Goal: Use online tool/utility: Use online tool/utility

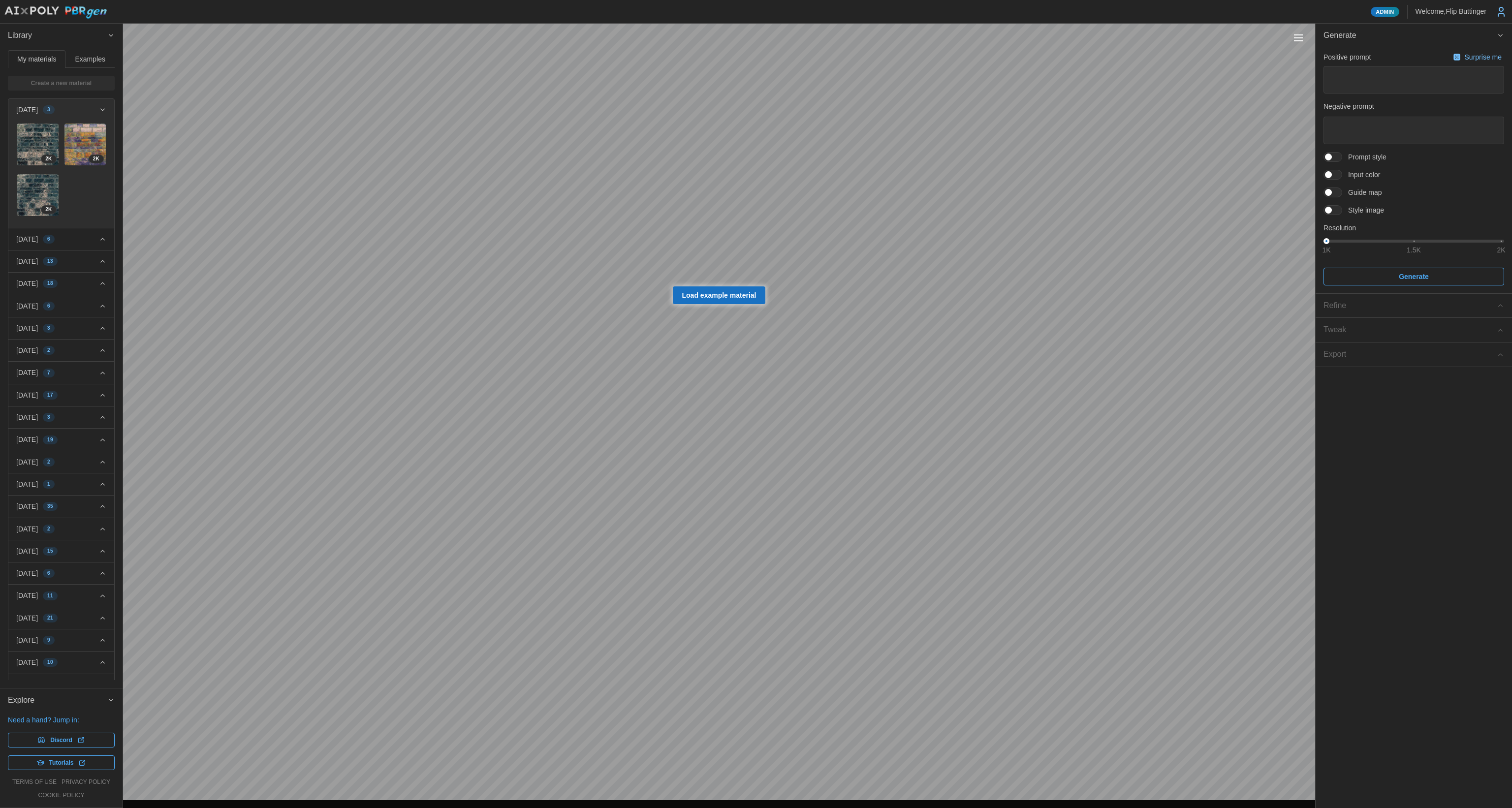
click at [82, 235] on span "[DATE] 6" at bounding box center [57, 239] width 82 height 22
click at [37, 308] on img at bounding box center [37, 325] width 42 height 42
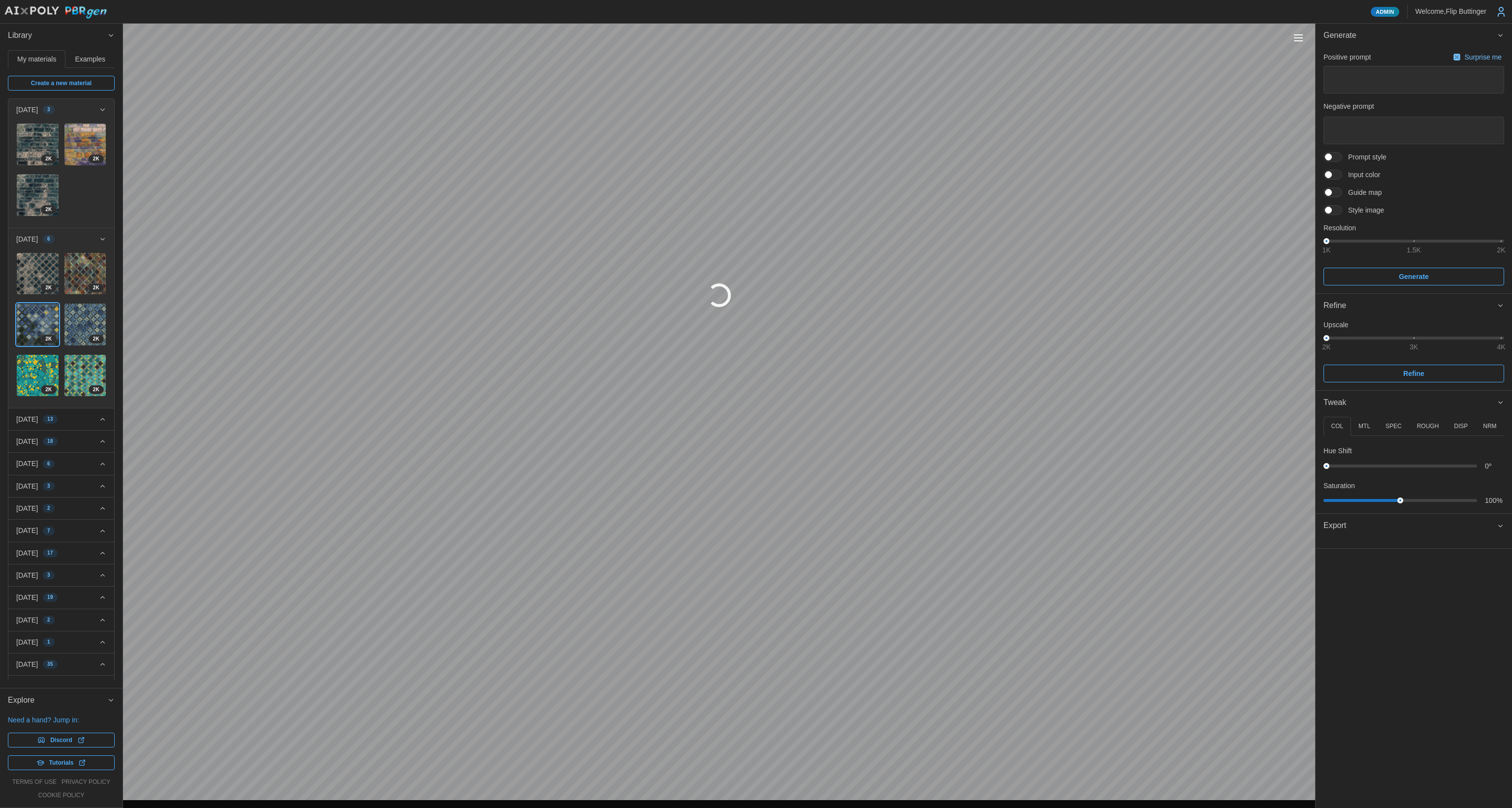
click at [38, 414] on p "[DATE]" at bounding box center [27, 419] width 22 height 10
type textarea "*"
type textarea "**********"
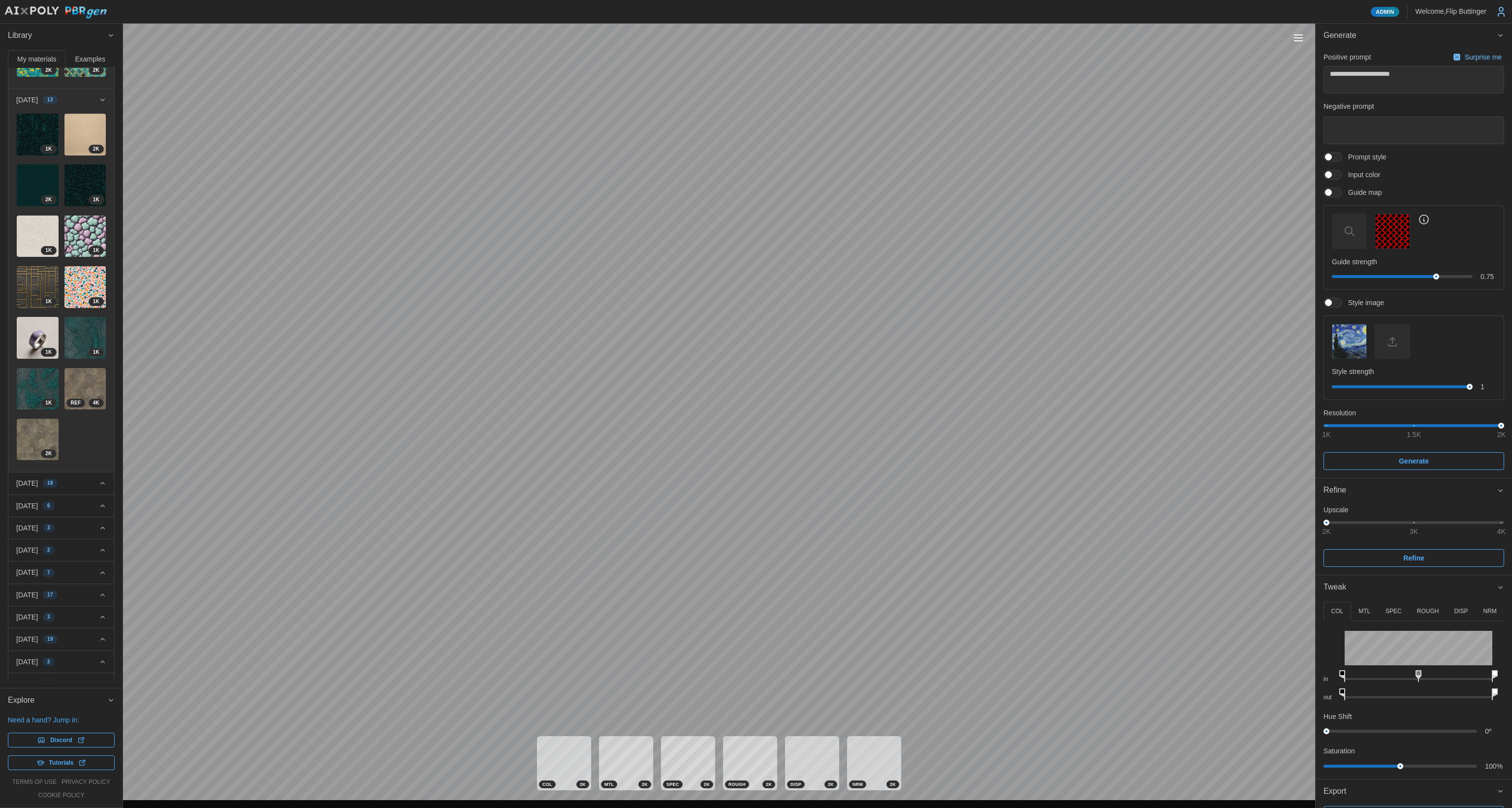
scroll to position [395, 0]
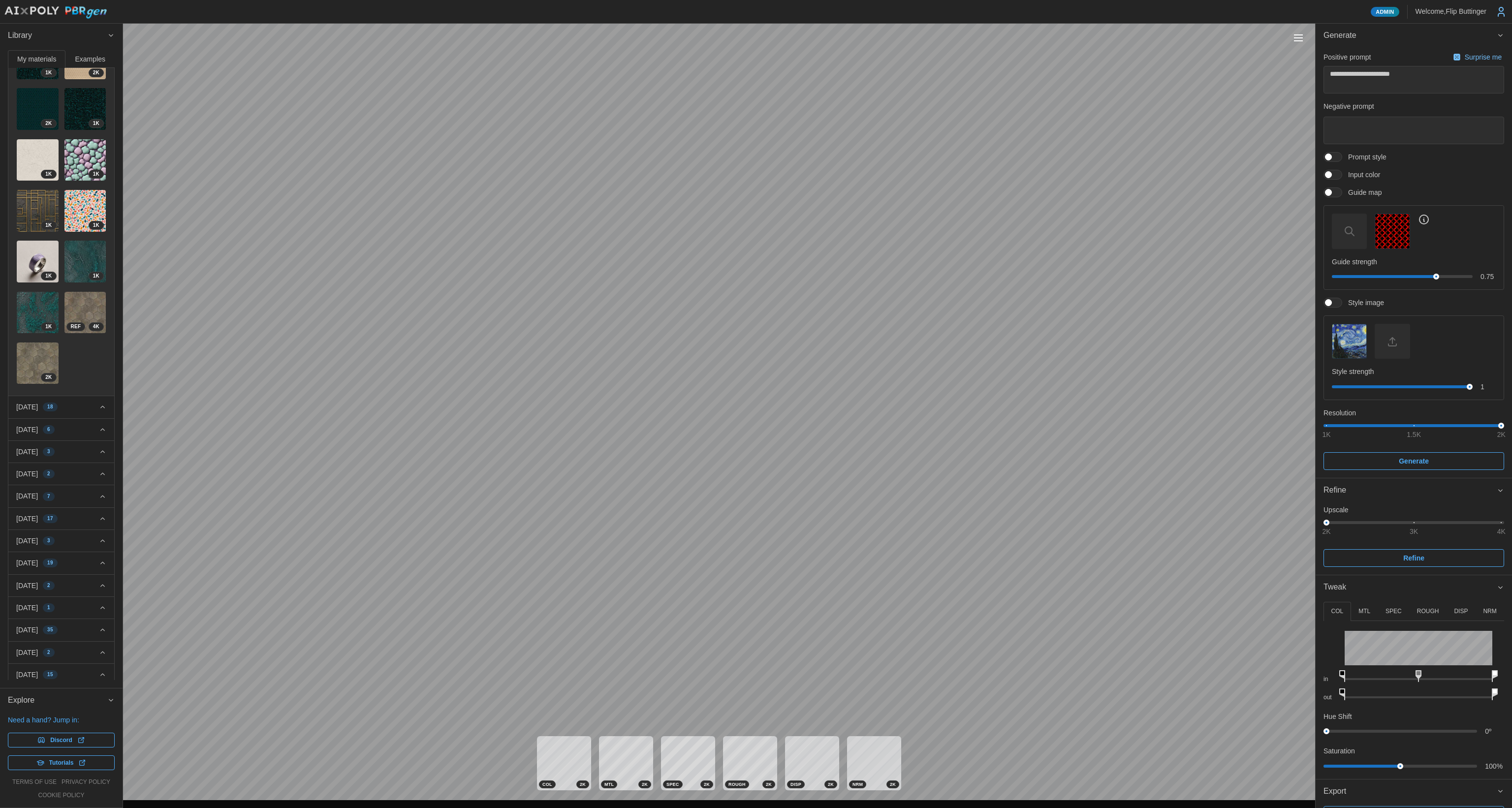
click at [85, 402] on div "[DATE] 18" at bounding box center [57, 407] width 82 height 10
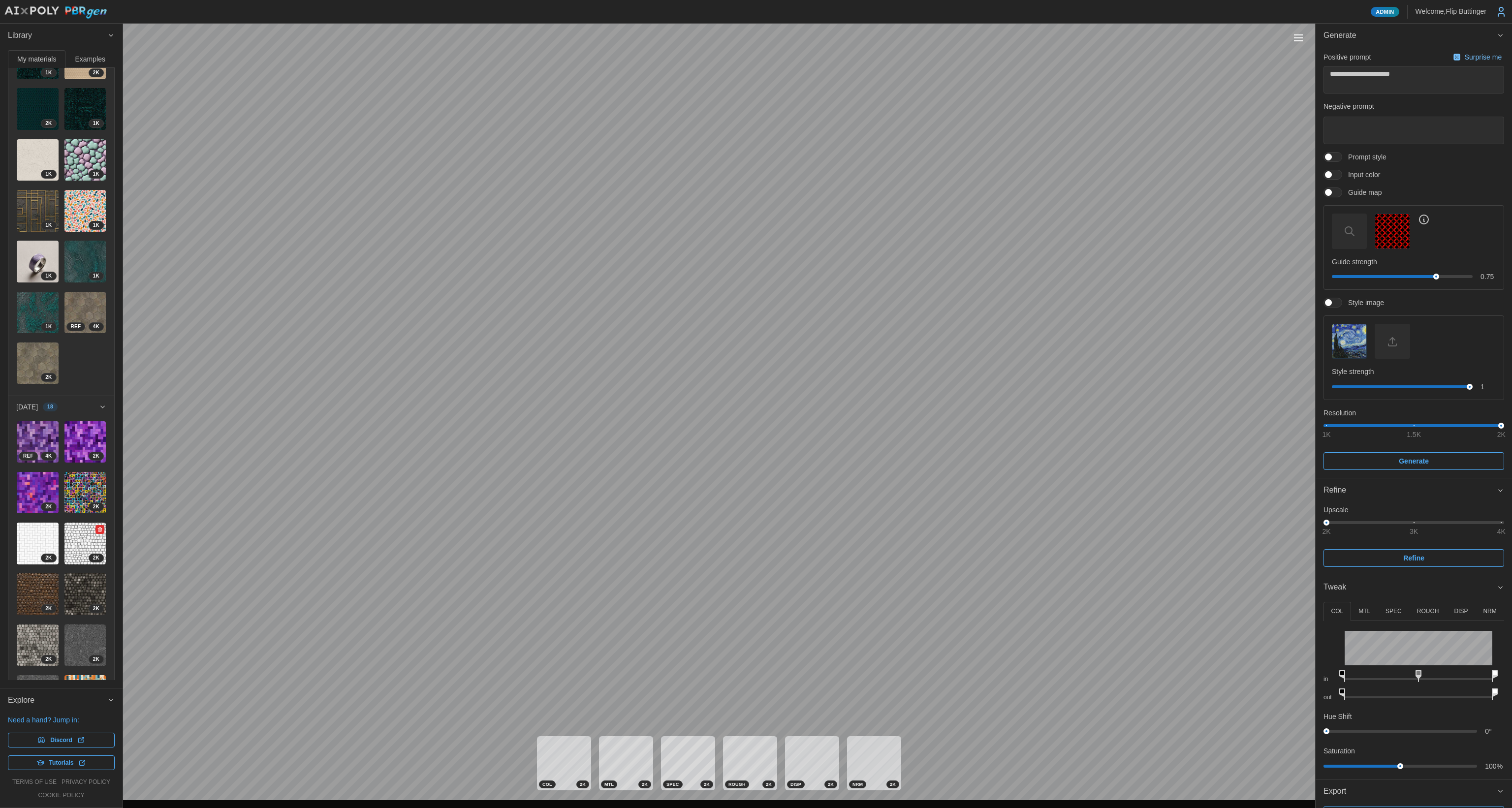
click at [65, 523] on img at bounding box center [85, 543] width 42 height 42
type textarea "*"
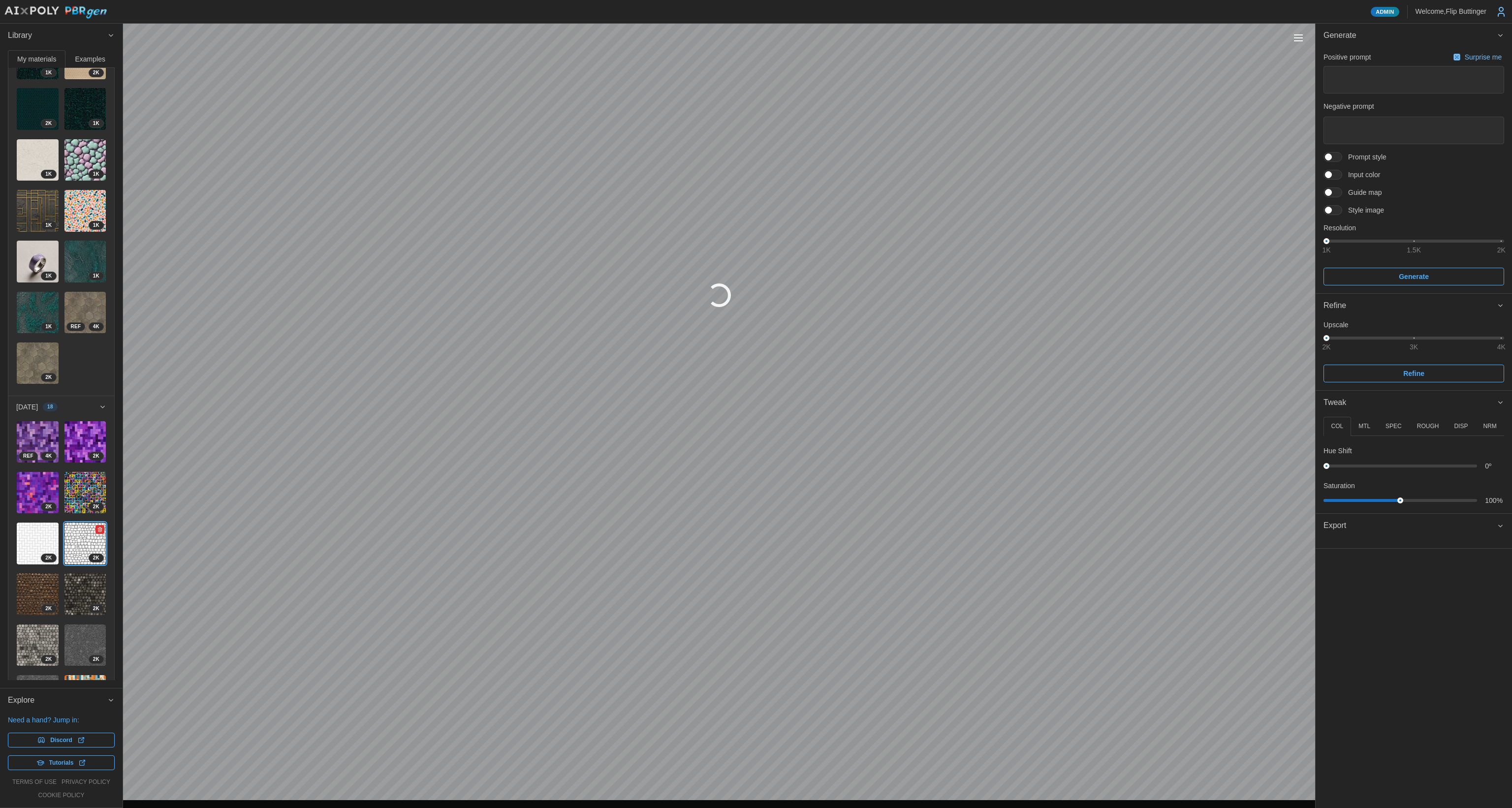
type textarea "*"
type textarea "**********"
type textarea "********"
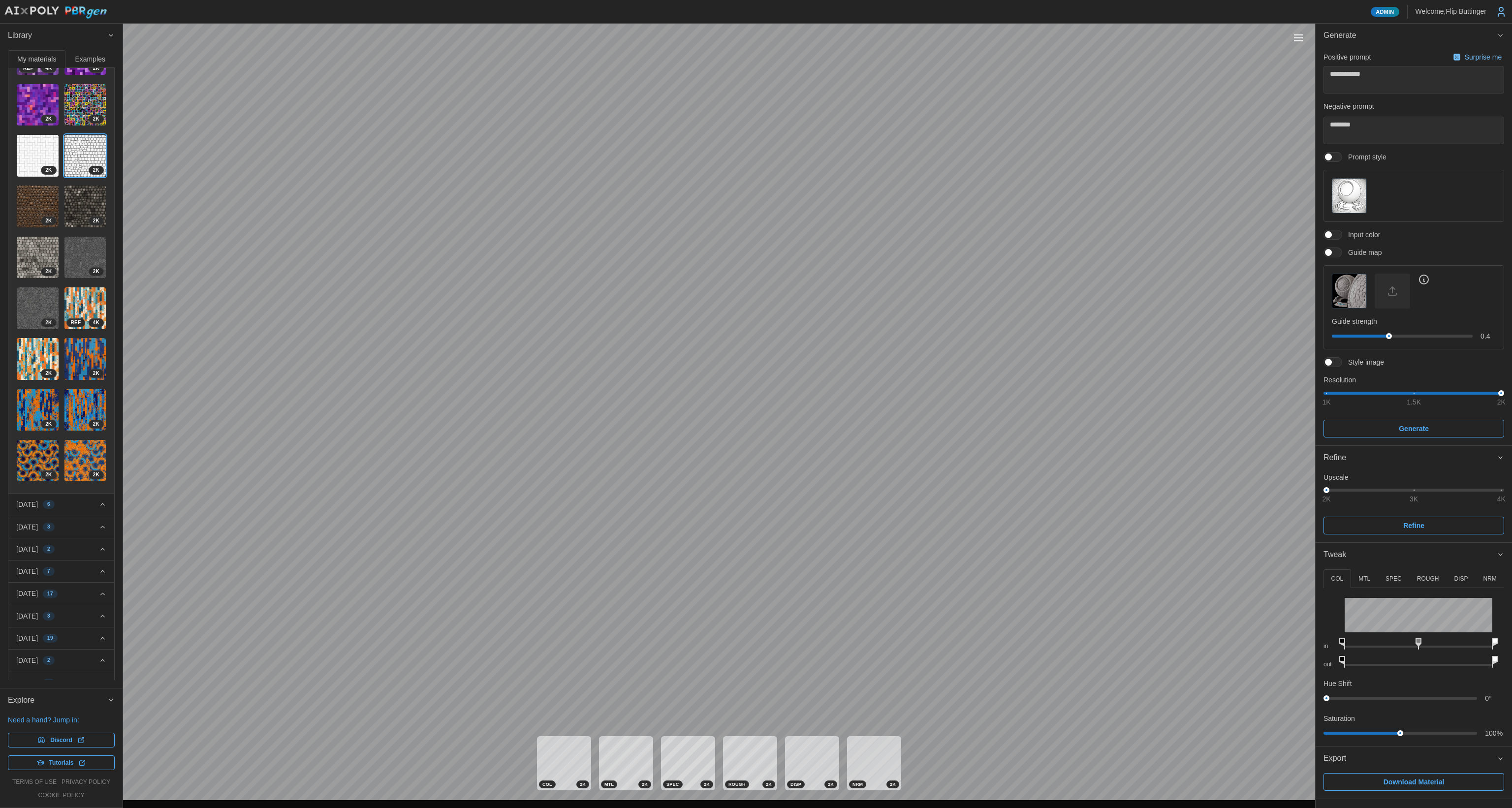
scroll to position [777, 0]
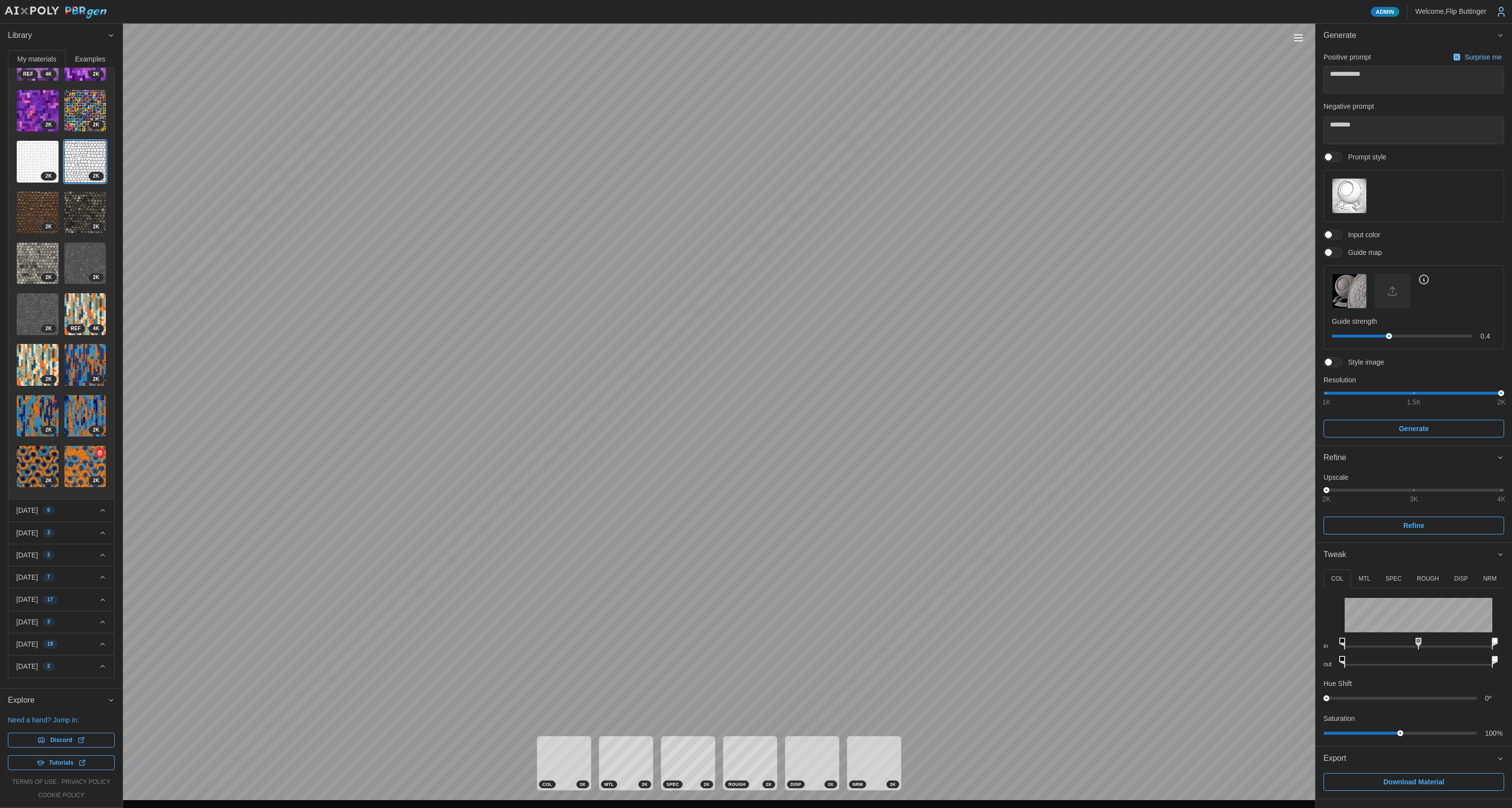
click at [76, 446] on img at bounding box center [85, 467] width 42 height 42
type textarea "*"
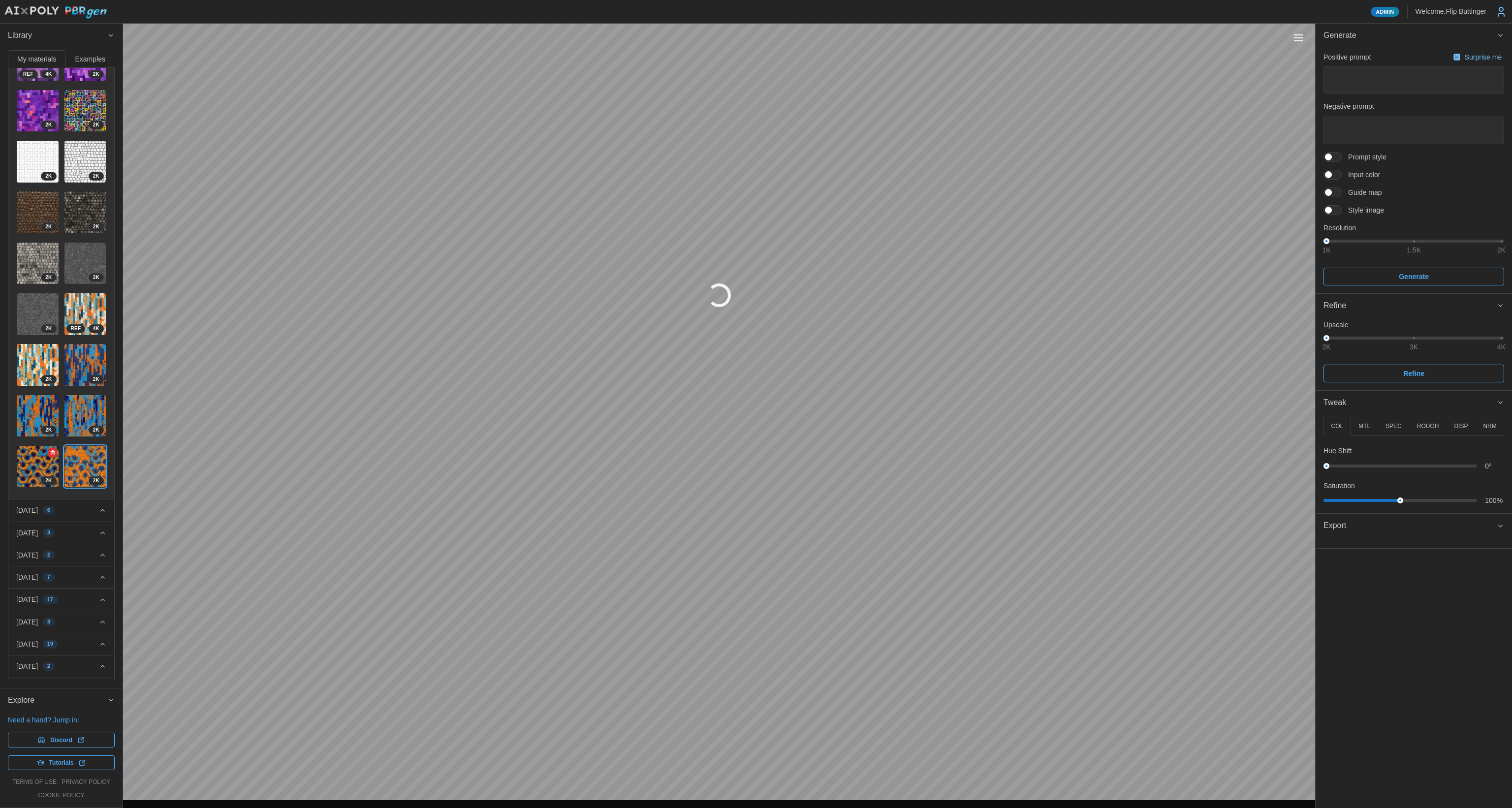
type textarea "*"
type textarea "**********"
type textarea "******"
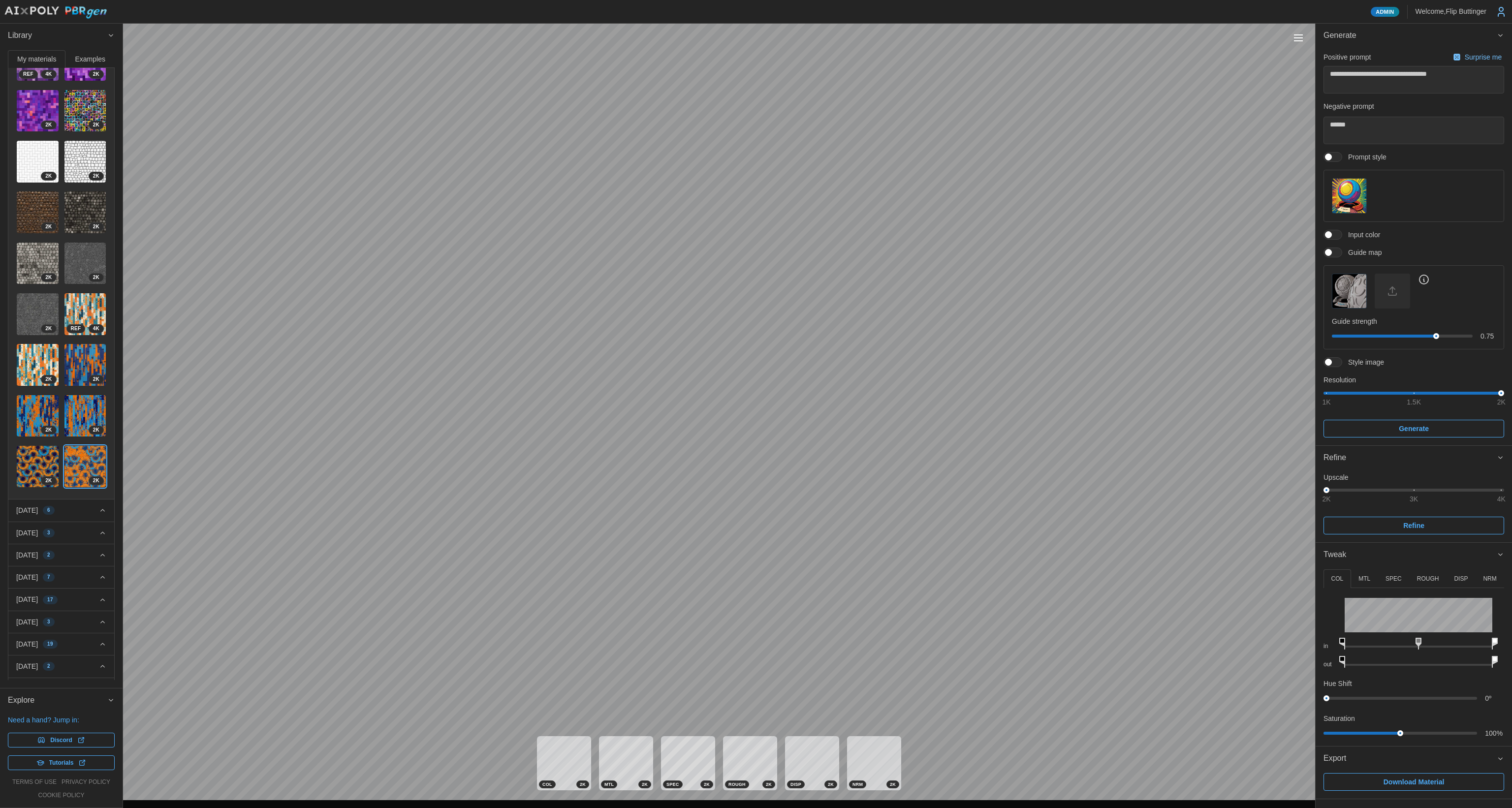
click at [1300, 42] on button "Toggle viewport controls" at bounding box center [1298, 37] width 14 height 14
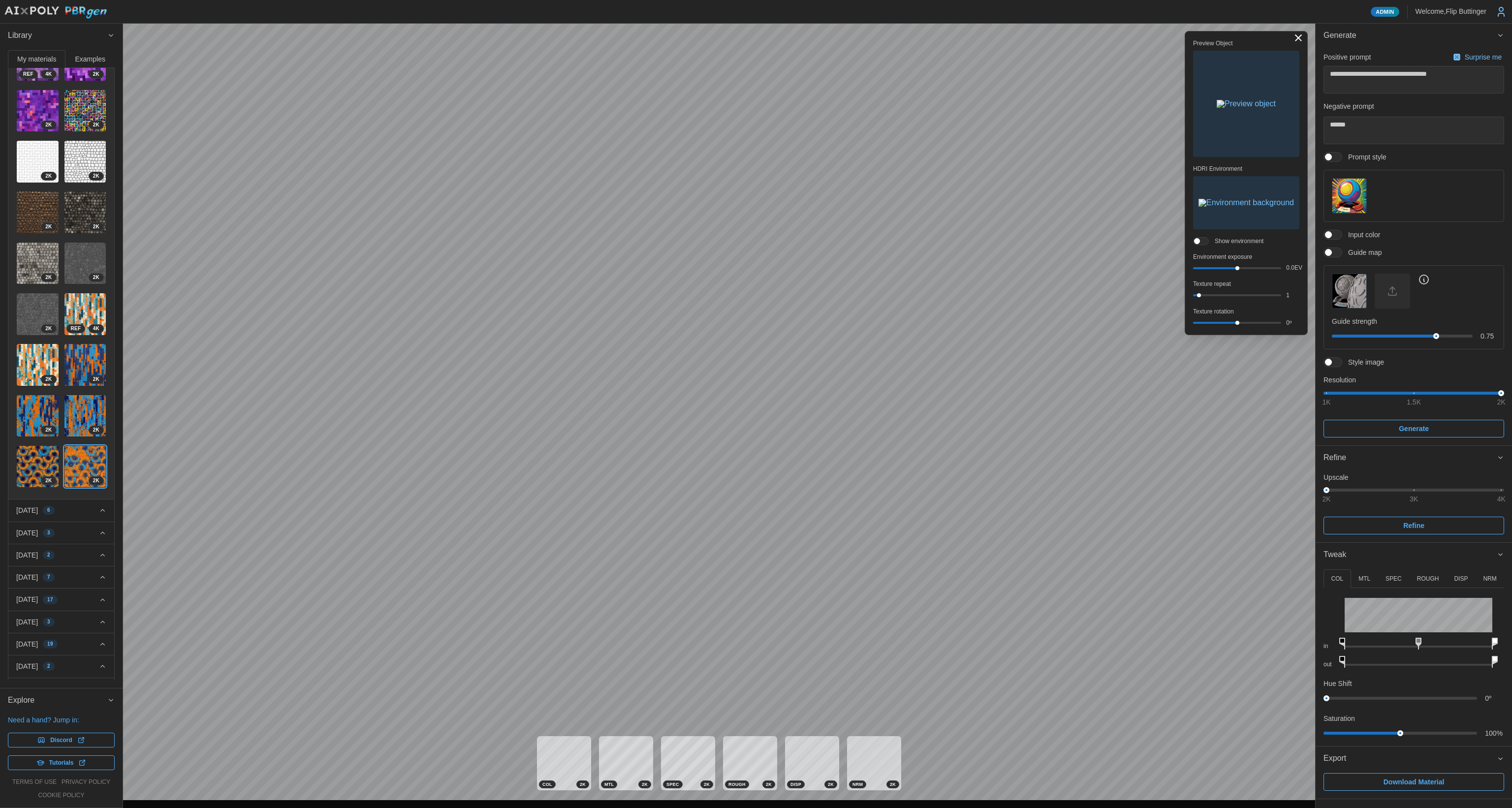
click at [1224, 102] on img "button" at bounding box center [1246, 103] width 59 height 7
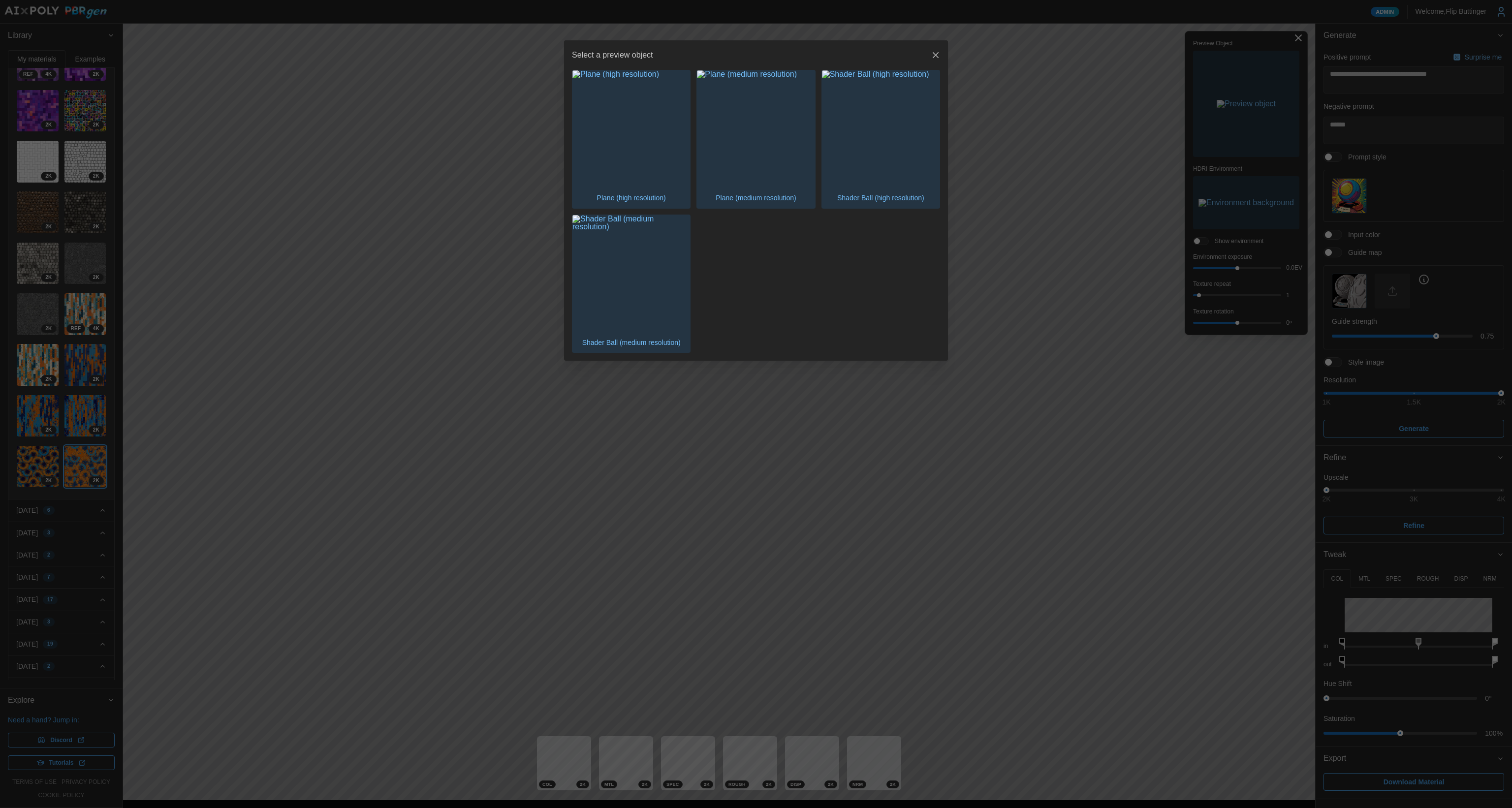
click at [900, 147] on img "button" at bounding box center [880, 129] width 117 height 117
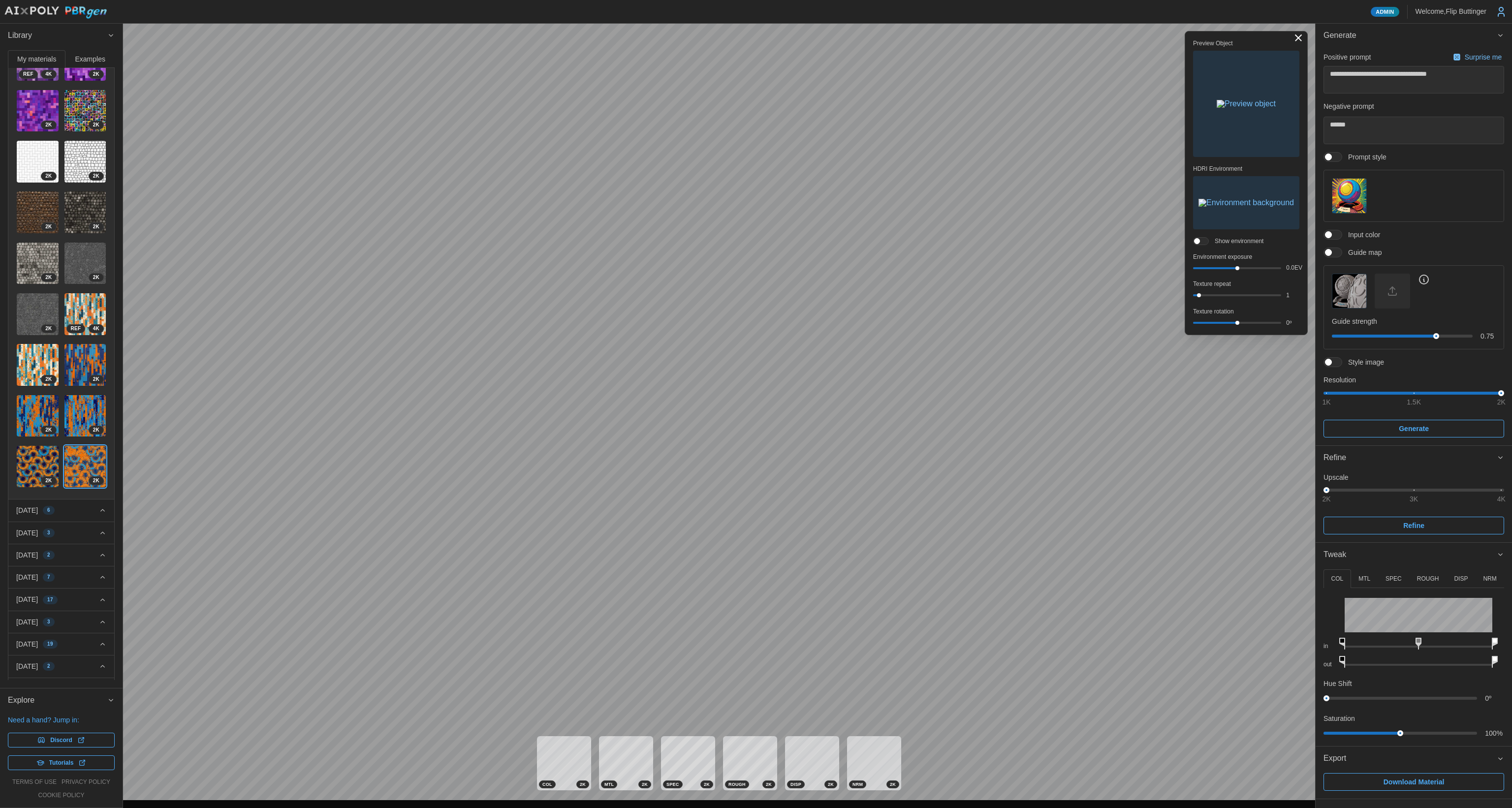
click at [1461, 577] on p "DISP" at bounding box center [1460, 579] width 14 height 8
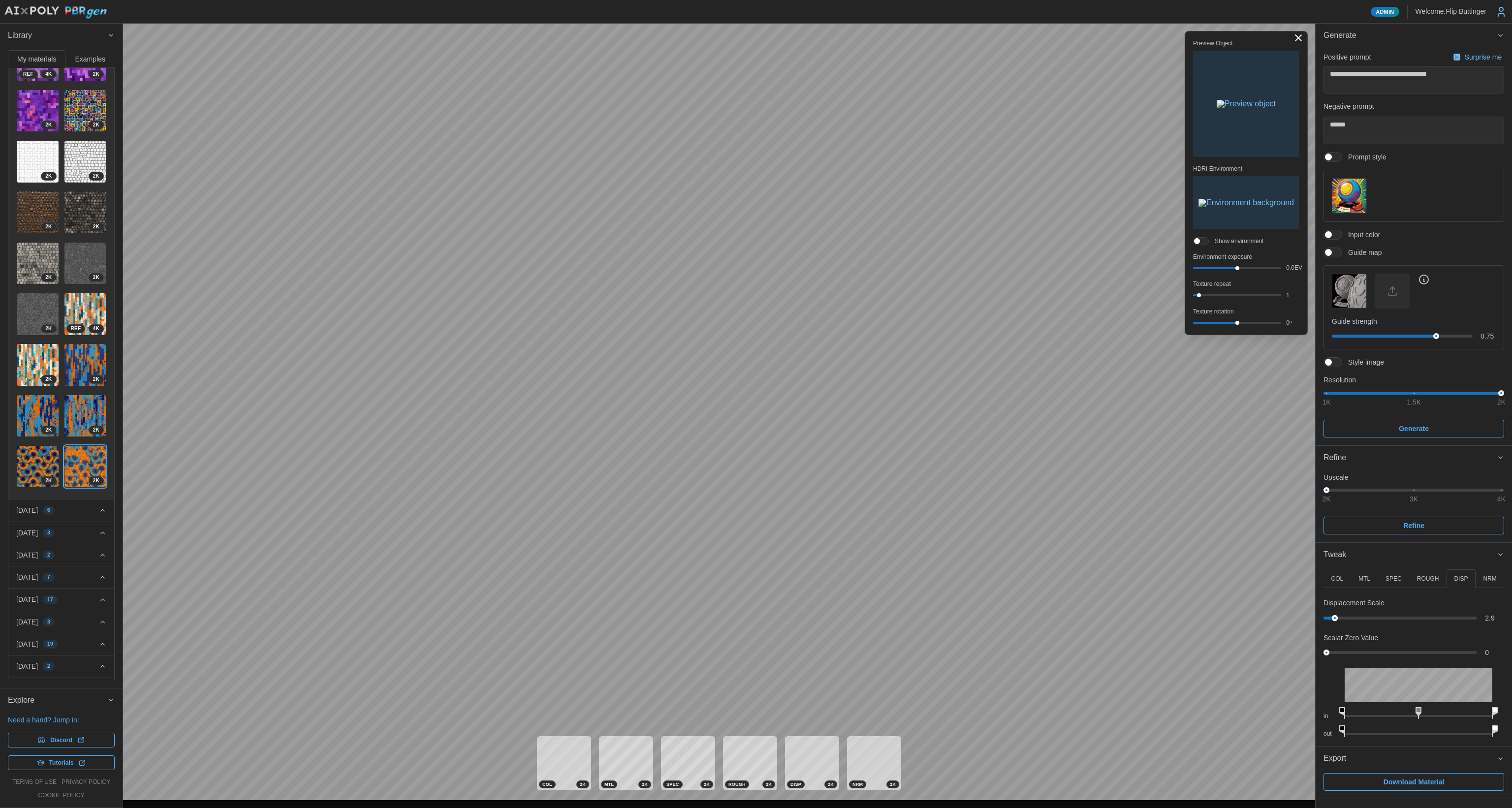
drag, startPoint x: 1332, startPoint y: 617, endPoint x: 1338, endPoint y: 617, distance: 6.0
click at [1334, 617] on div at bounding box center [1400, 618] width 147 height 3
click at [1365, 582] on p "MTL" at bounding box center [1364, 579] width 12 height 8
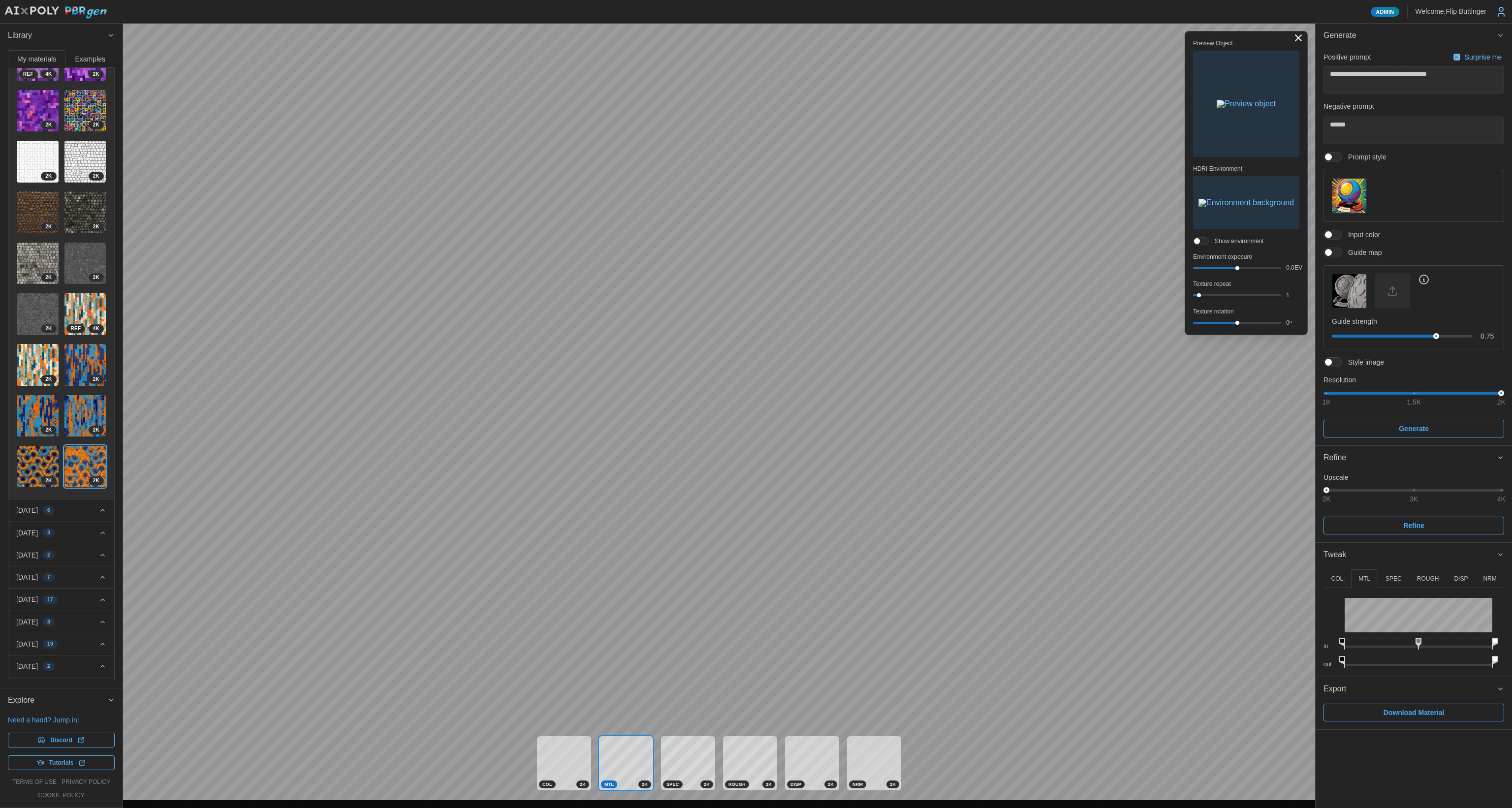
drag, startPoint x: 1346, startPoint y: 659, endPoint x: 1505, endPoint y: 659, distance: 159.0
click at [1511, 667] on div "COL MTL SPEC ROUGH DISP NRM in out Hue Shift 0 º Saturation 100 % in out in out…" at bounding box center [1414, 622] width 196 height 110
drag, startPoint x: 1346, startPoint y: 642, endPoint x: 1423, endPoint y: 642, distance: 77.0
click at [1423, 642] on icon at bounding box center [1420, 643] width 6 height 12
drag, startPoint x: 1490, startPoint y: 642, endPoint x: 1437, endPoint y: 638, distance: 53.2
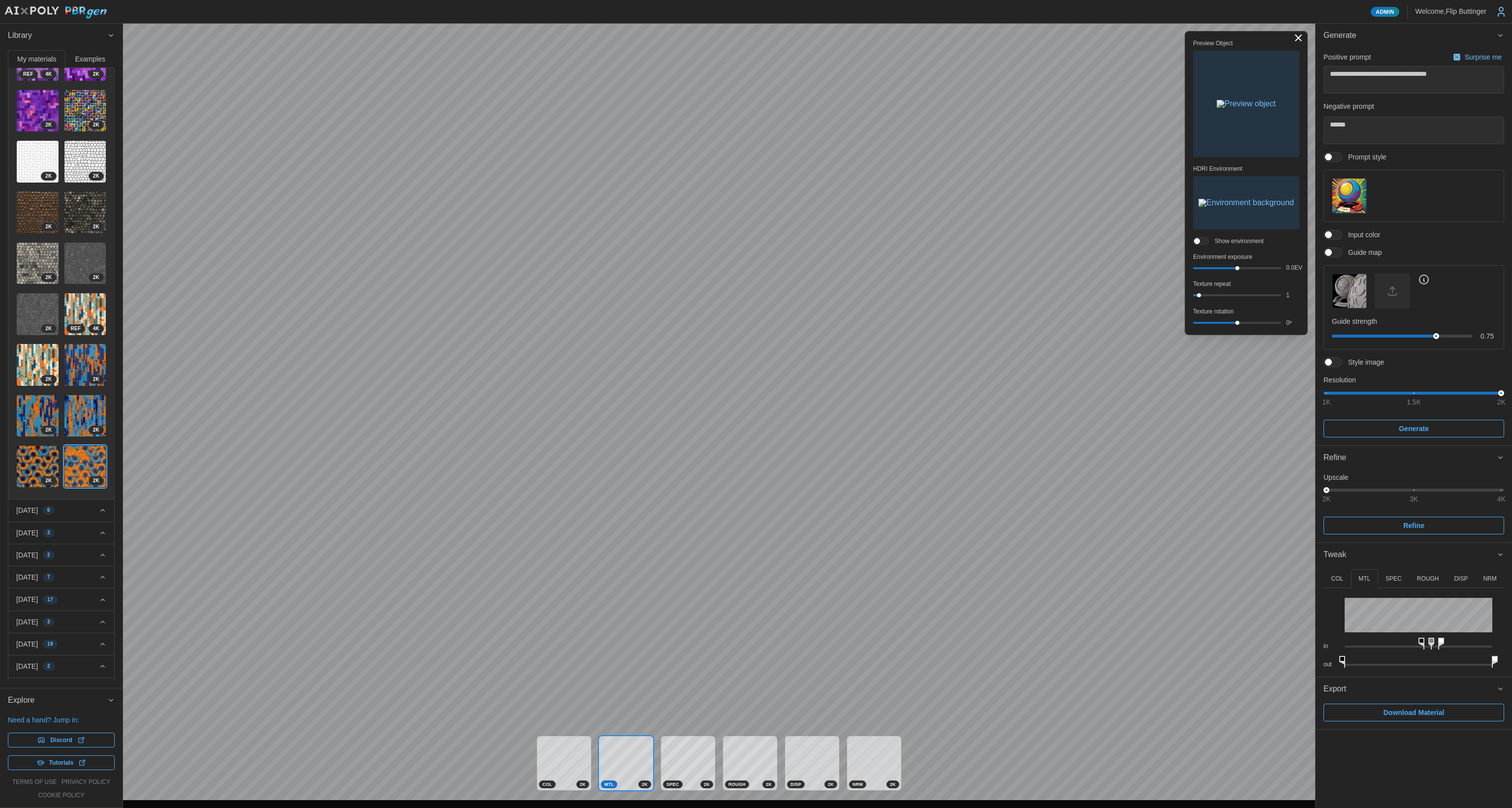
click at [1438, 638] on icon at bounding box center [1440, 643] width 6 height 12
click at [1420, 640] on icon at bounding box center [1418, 643] width 6 height 12
drag, startPoint x: 1326, startPoint y: 488, endPoint x: 1508, endPoint y: 491, distance: 182.0
click at [1508, 491] on div "Upscale 2K 3K 4K Refine" at bounding box center [1414, 506] width 196 height 72
click at [1382, 526] on span "Refine" at bounding box center [1413, 526] width 162 height 17
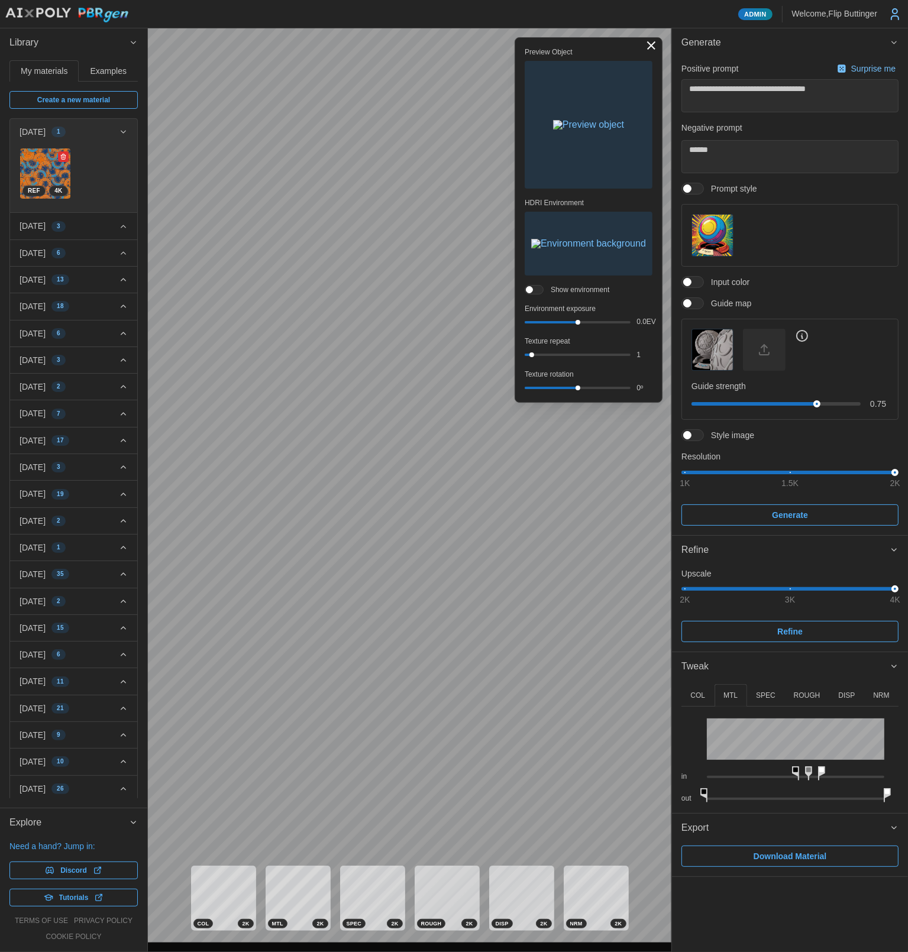
click at [37, 167] on img at bounding box center [45, 173] width 50 height 50
type textarea "*"
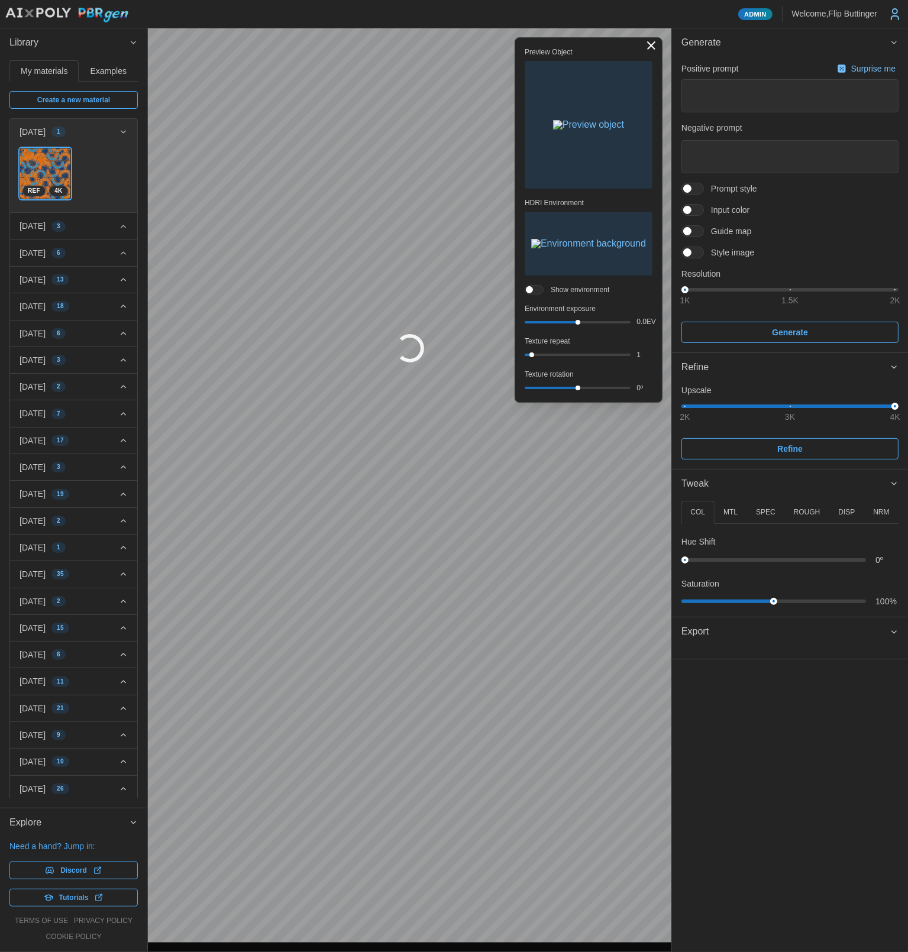
click at [654, 47] on button "Toggle viewport controls" at bounding box center [651, 45] width 17 height 17
type textarea "*"
type textarea "**********"
type textarea "******"
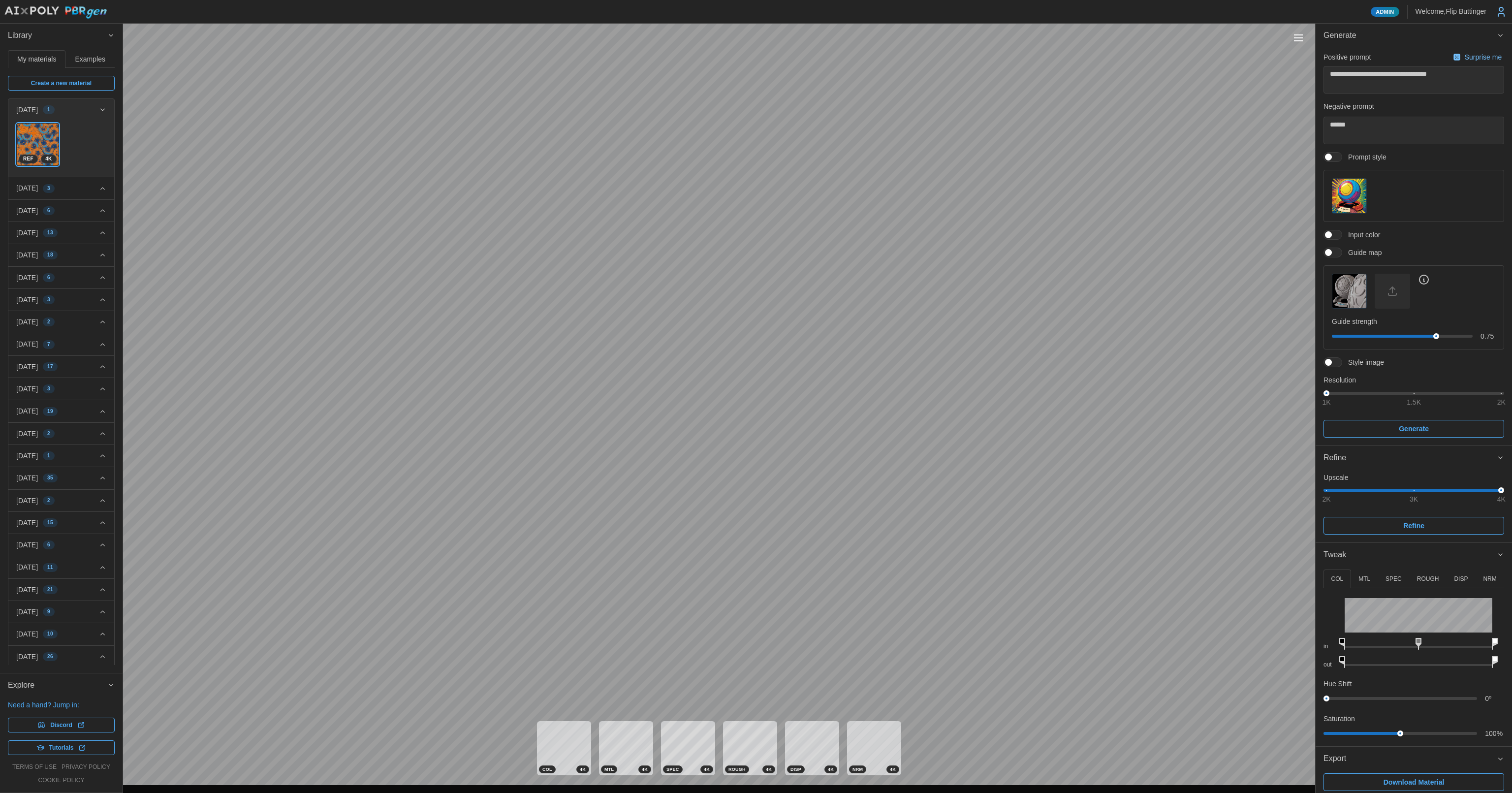
click at [1295, 38] on button "Toggle viewport controls" at bounding box center [1298, 37] width 14 height 14
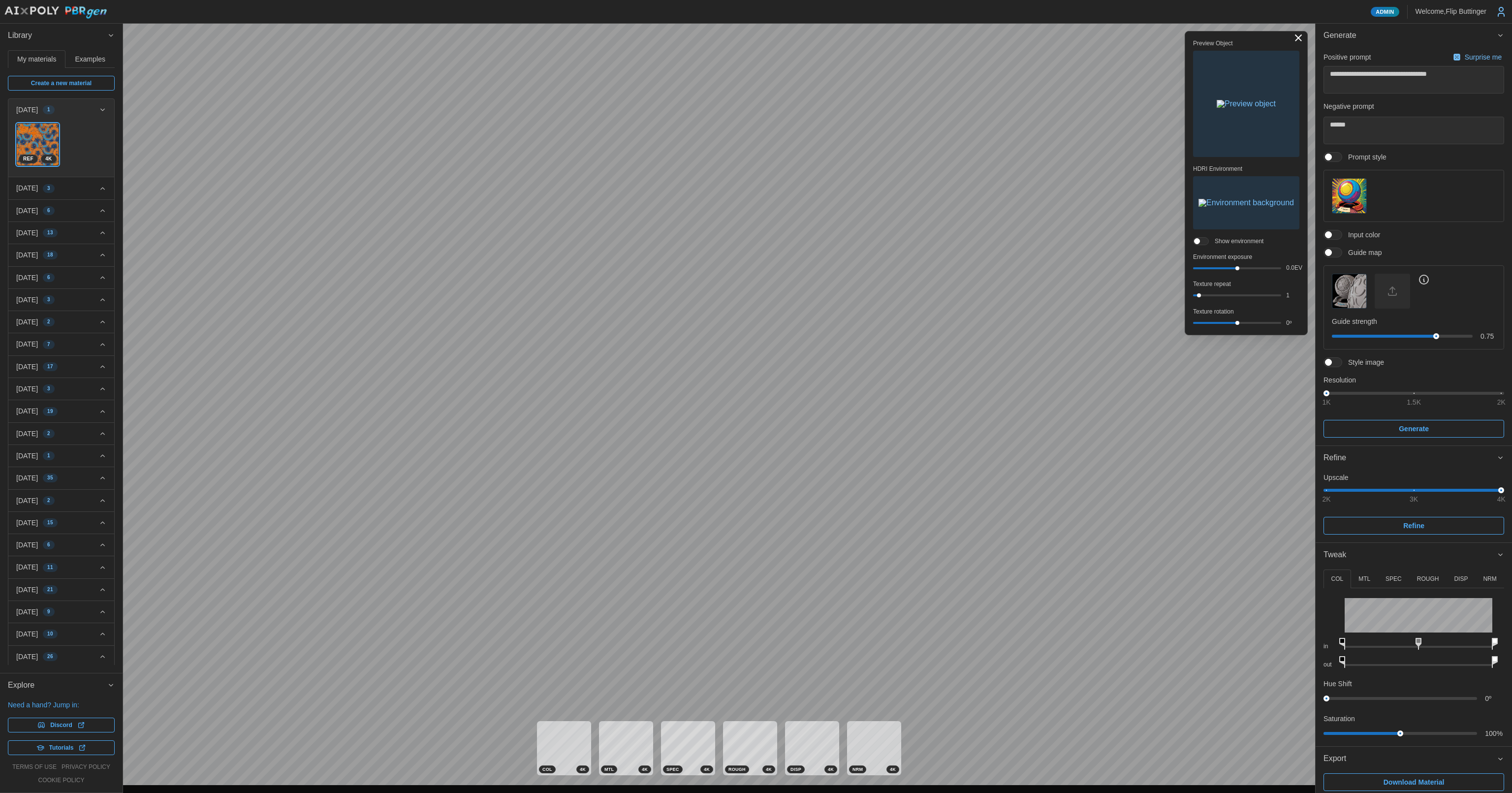
click at [1229, 100] on img "button" at bounding box center [1246, 103] width 59 height 7
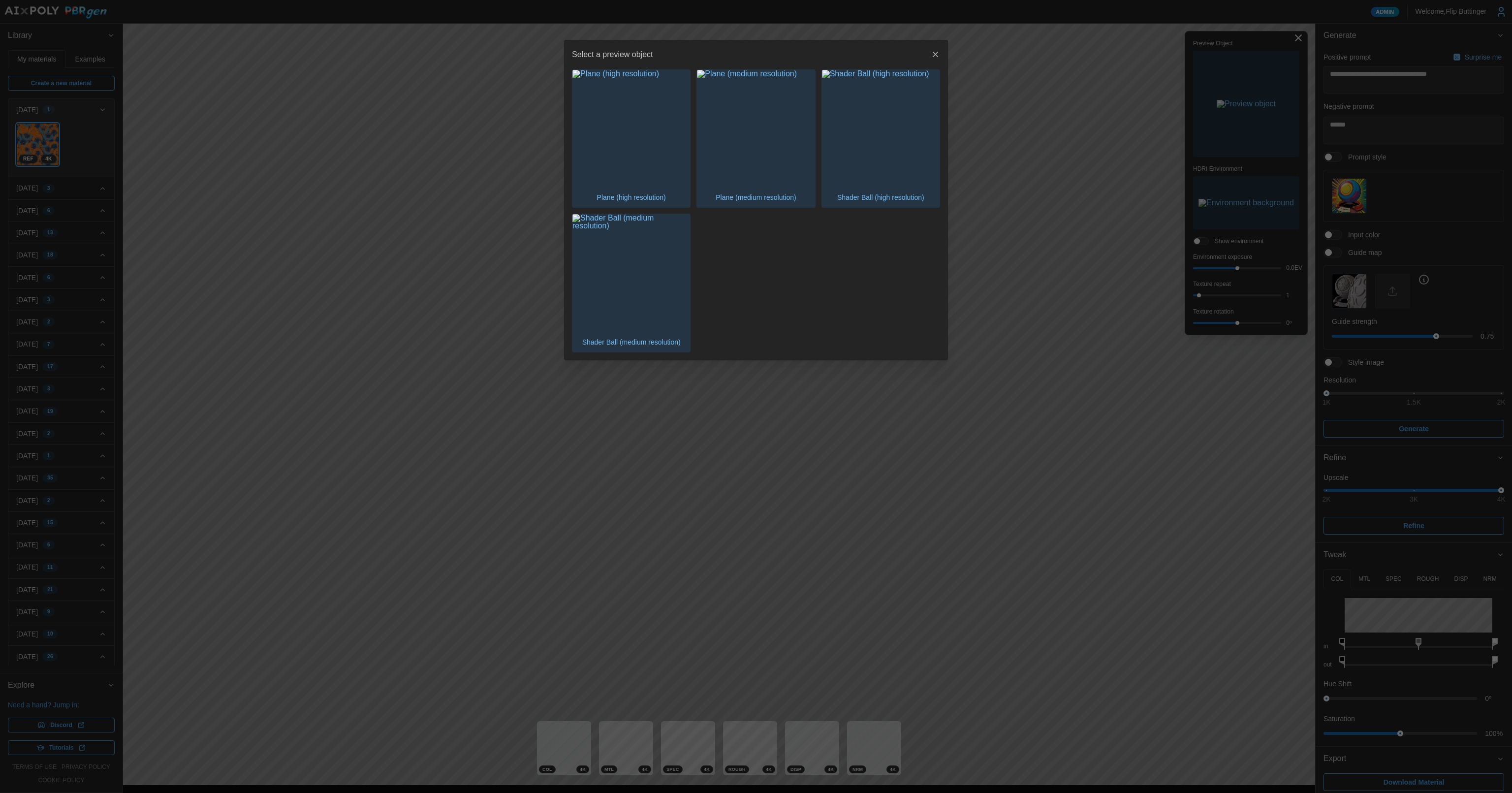
click at [936, 60] on icon "button" at bounding box center [935, 55] width 10 height 10
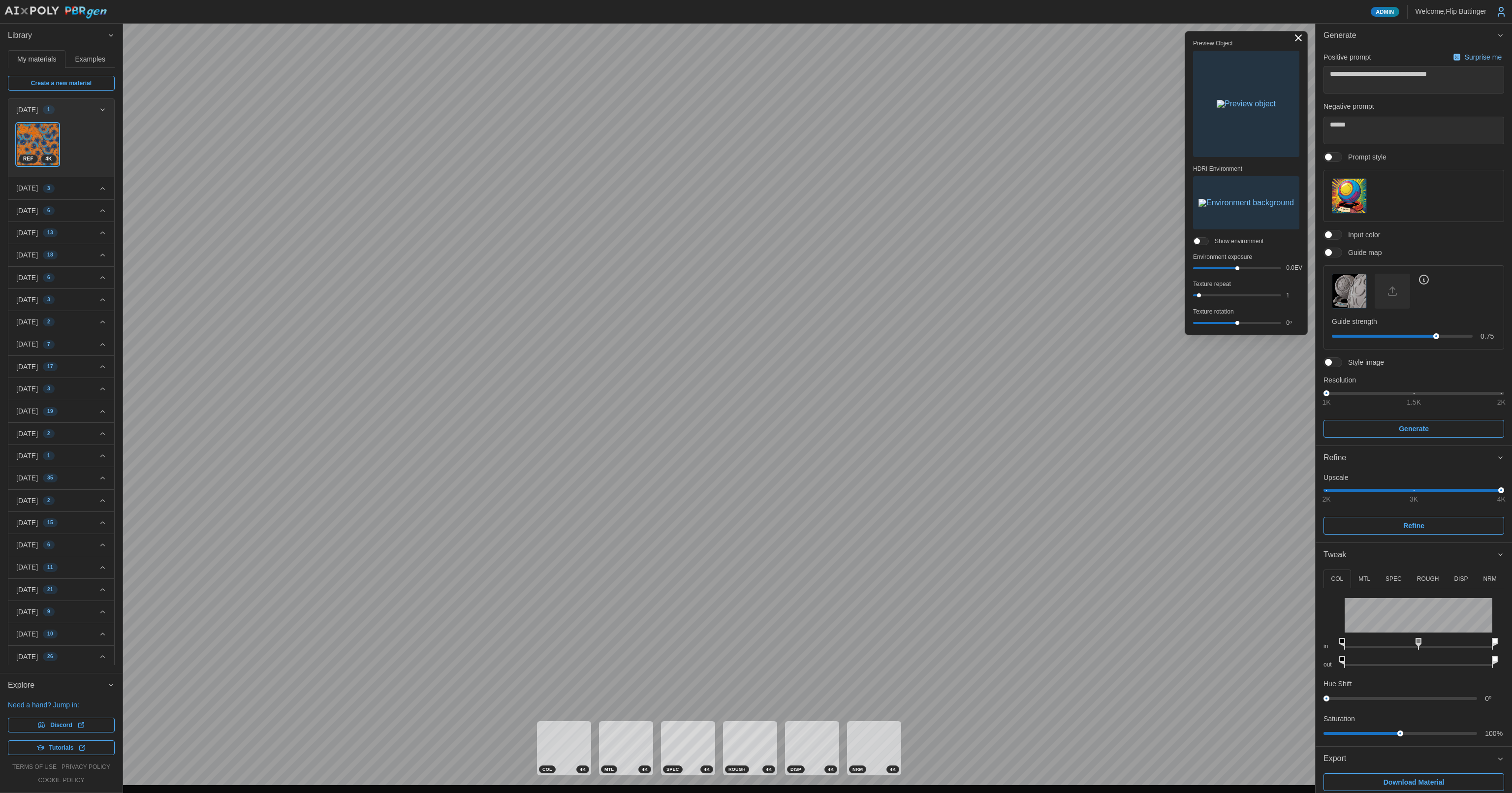
click at [1213, 206] on img "button" at bounding box center [1246, 202] width 96 height 7
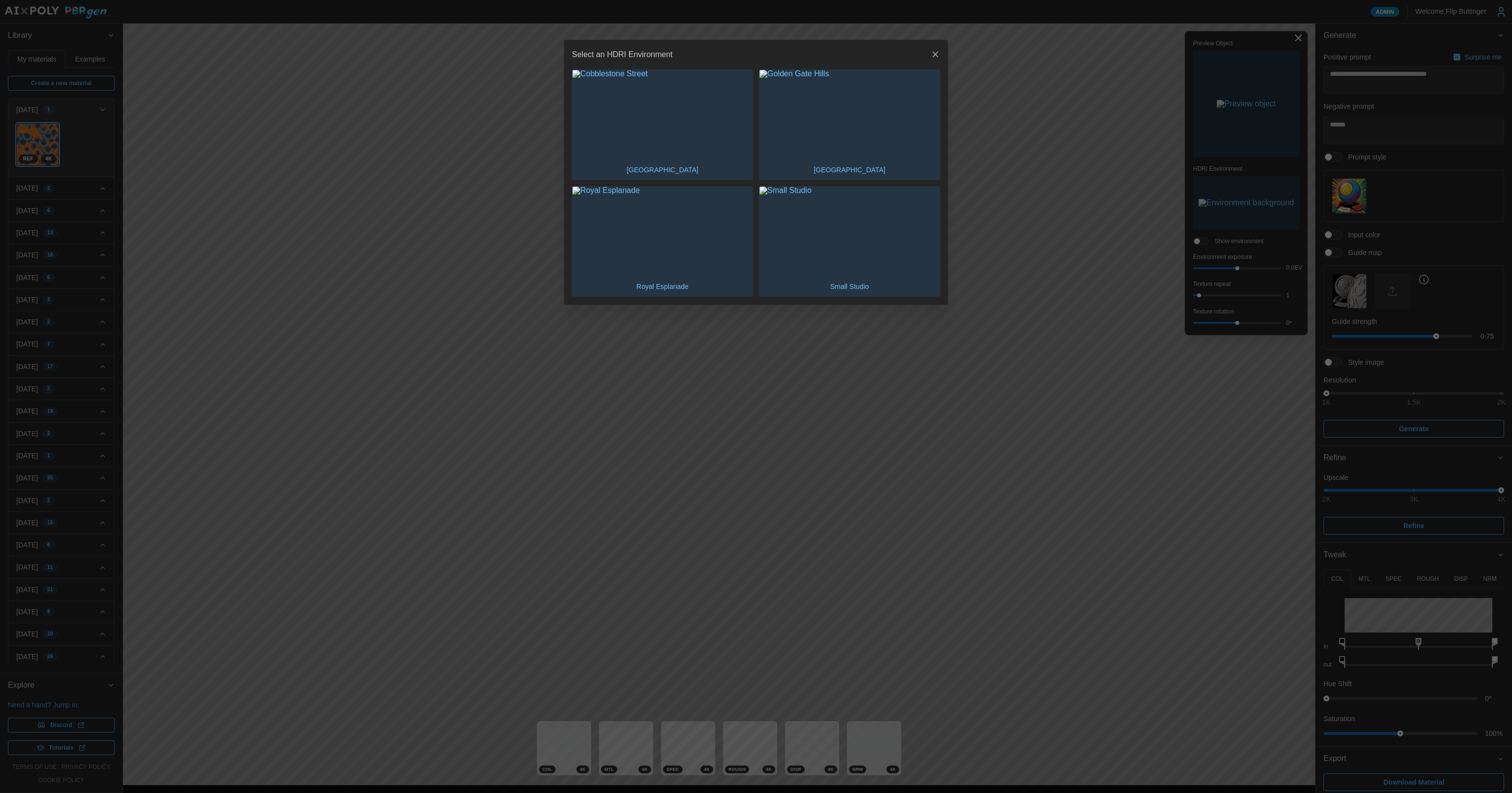
click at [658, 231] on img "button" at bounding box center [662, 231] width 180 height 90
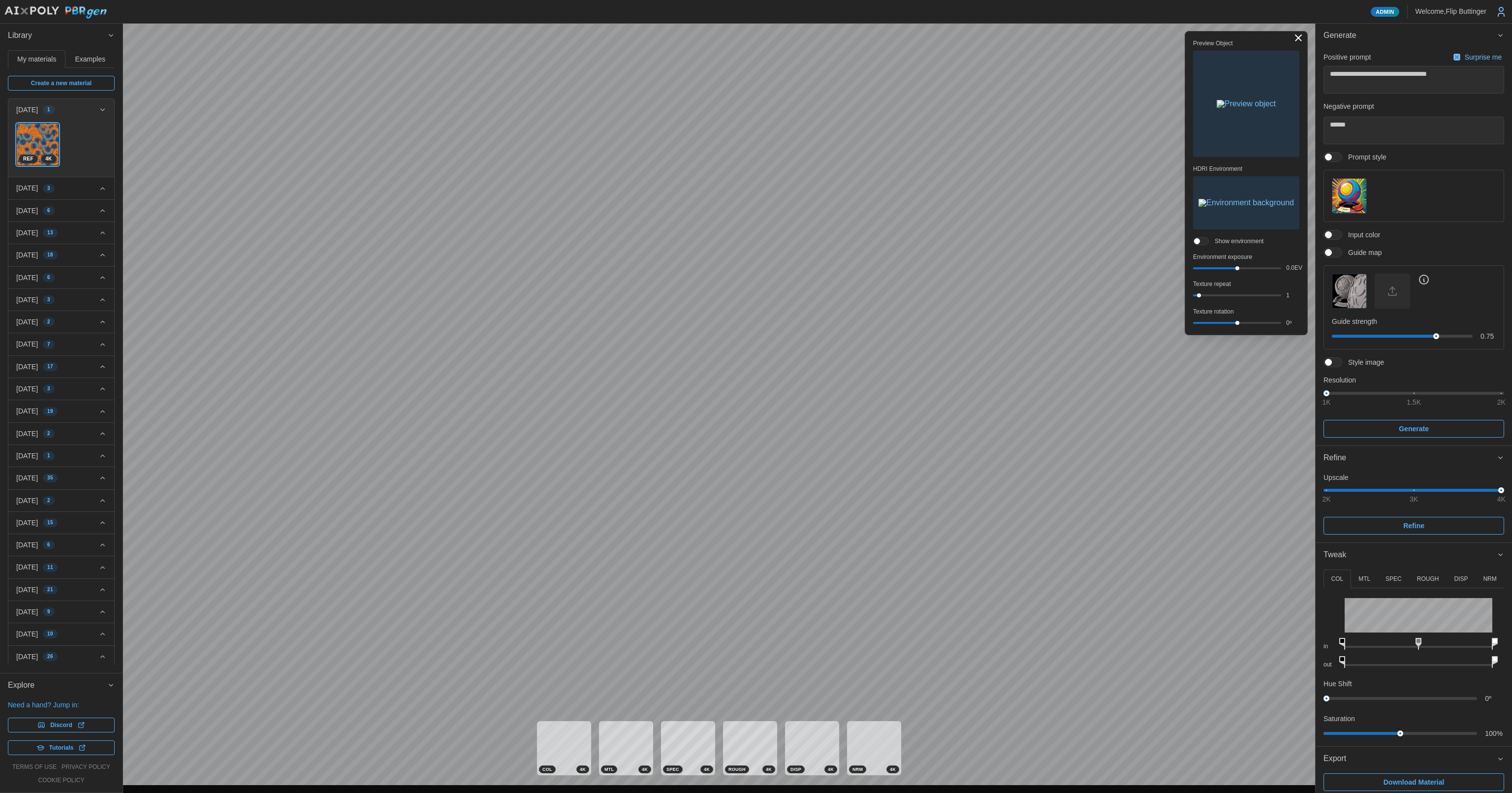
click at [1199, 201] on img "button" at bounding box center [1246, 202] width 96 height 7
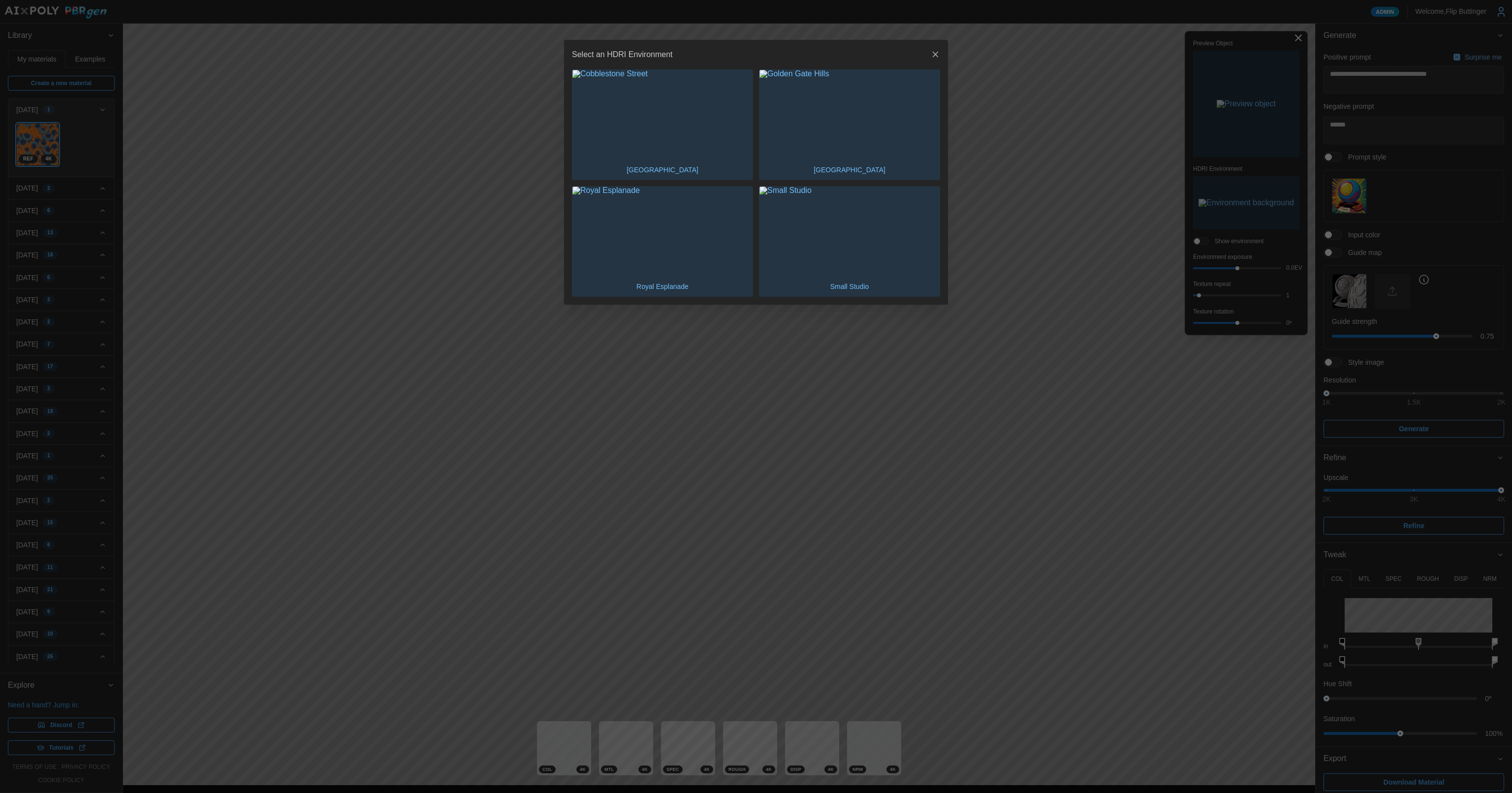
click at [845, 240] on img "button" at bounding box center [849, 231] width 180 height 90
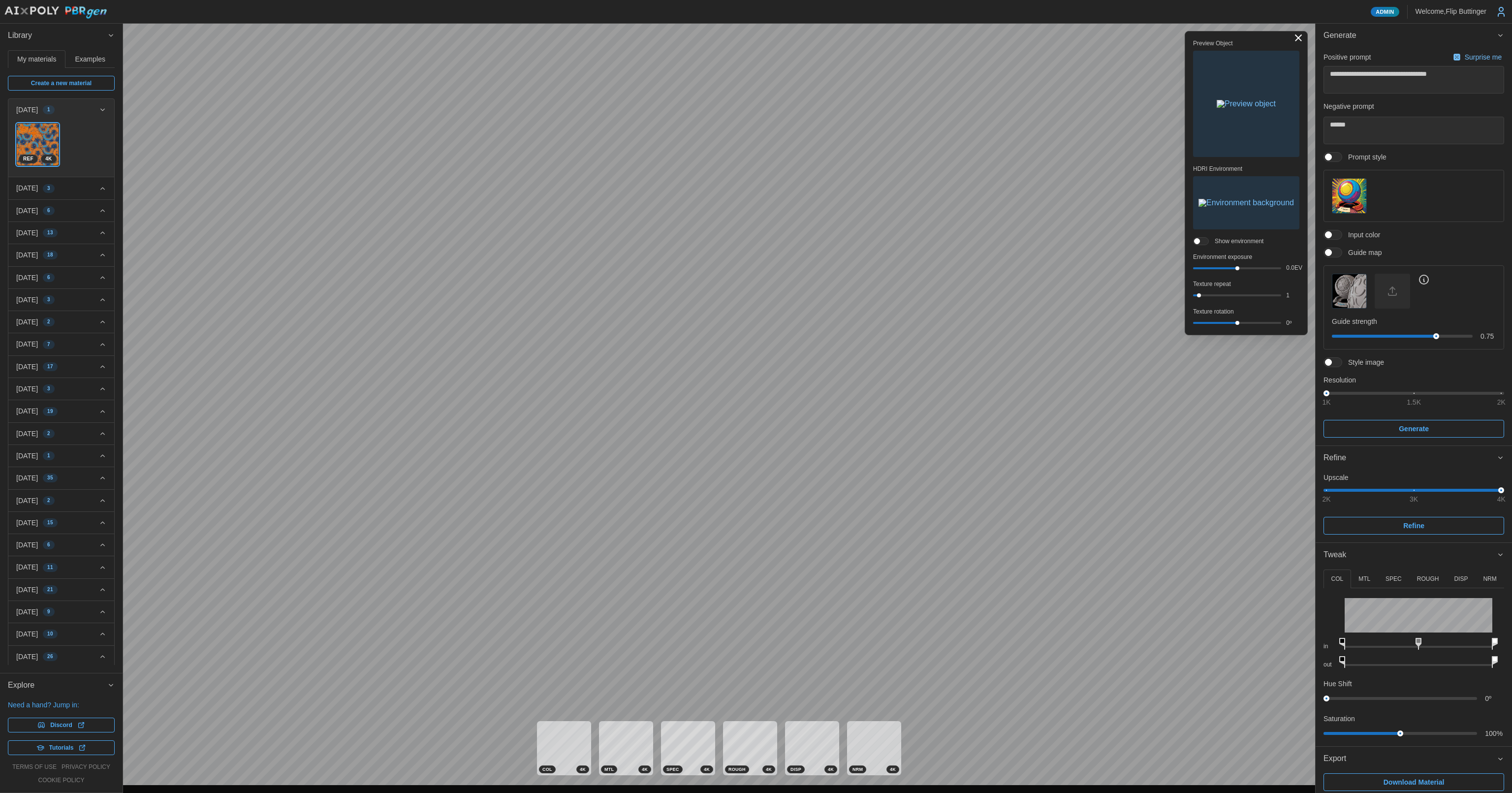
click at [1256, 205] on img "button" at bounding box center [1246, 202] width 96 height 7
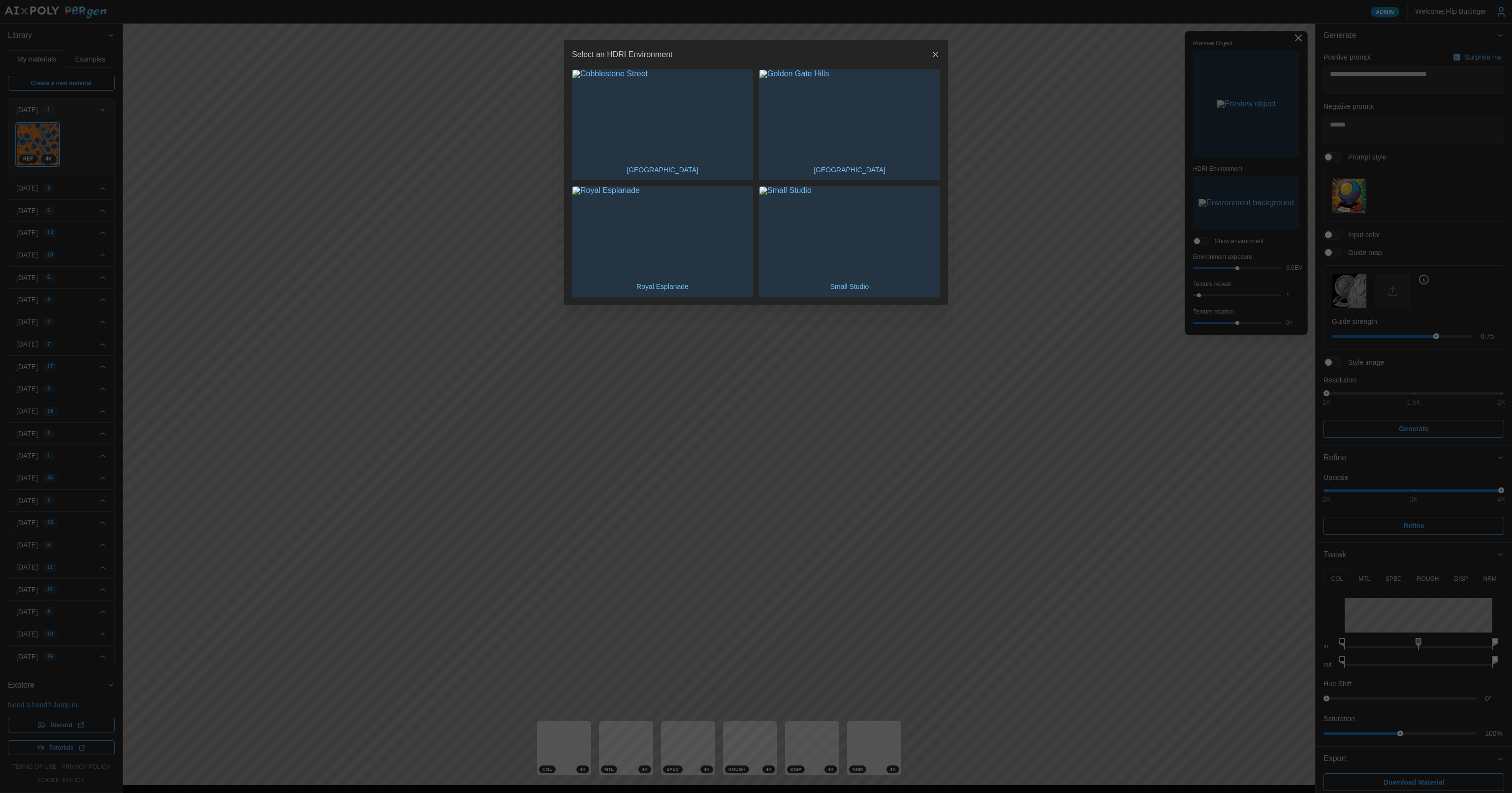
click at [677, 223] on img "button" at bounding box center [662, 231] width 180 height 90
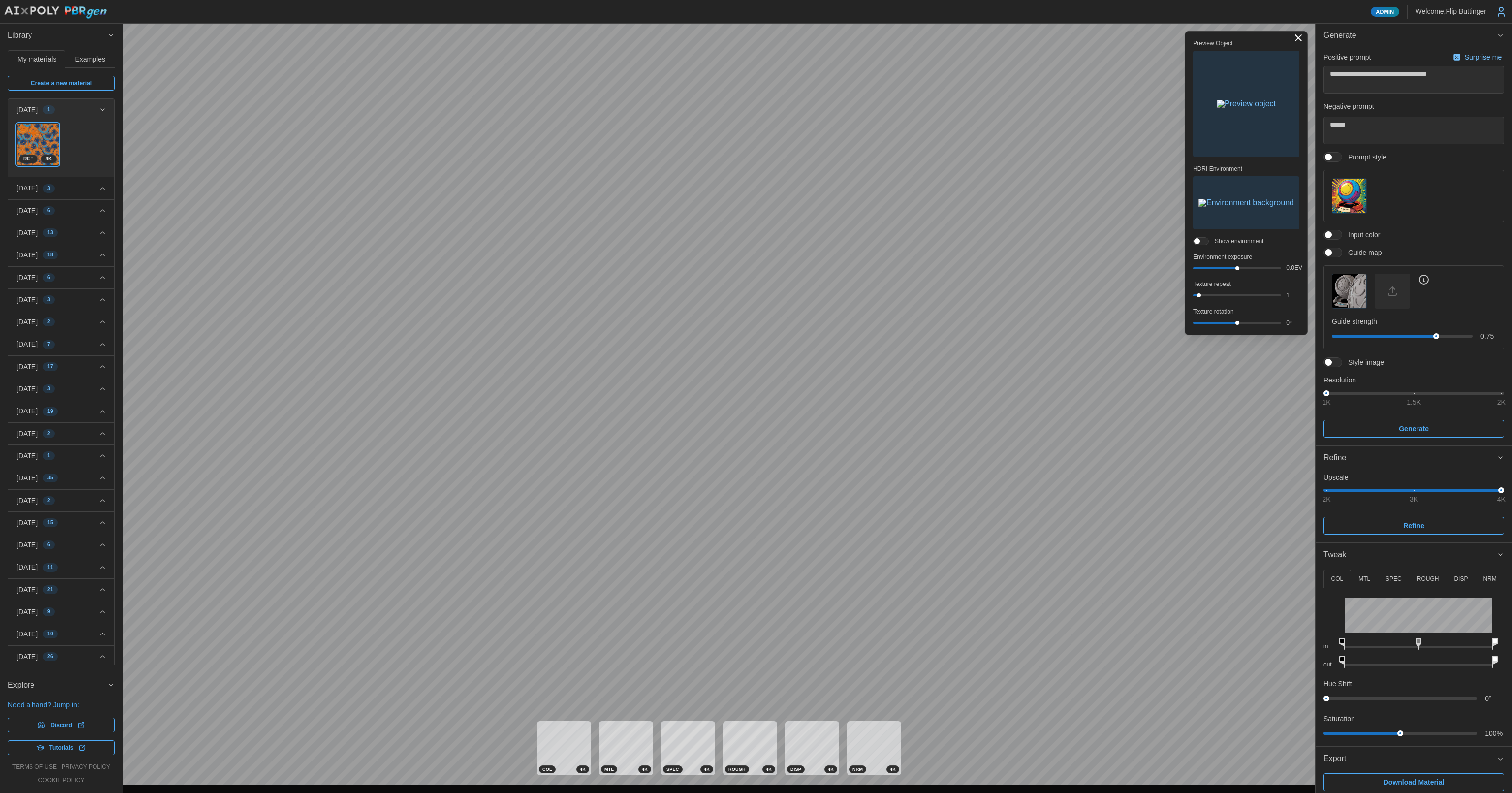
type textarea "*"
